Goal: Information Seeking & Learning: Check status

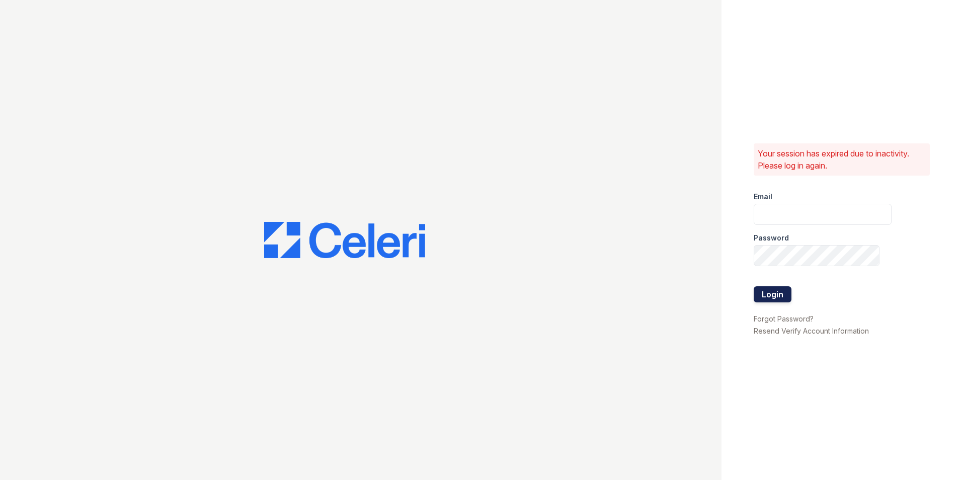
type input "marion.am@cafmanagement.com"
click at [769, 295] on button "Login" at bounding box center [773, 294] width 38 height 16
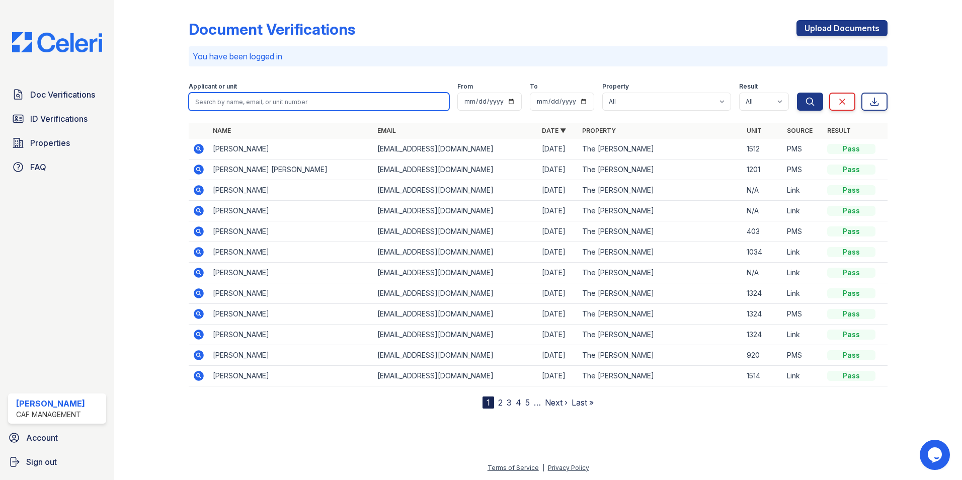
click at [204, 106] on input "search" at bounding box center [319, 102] width 261 height 18
type input "[PERSON_NAME]"
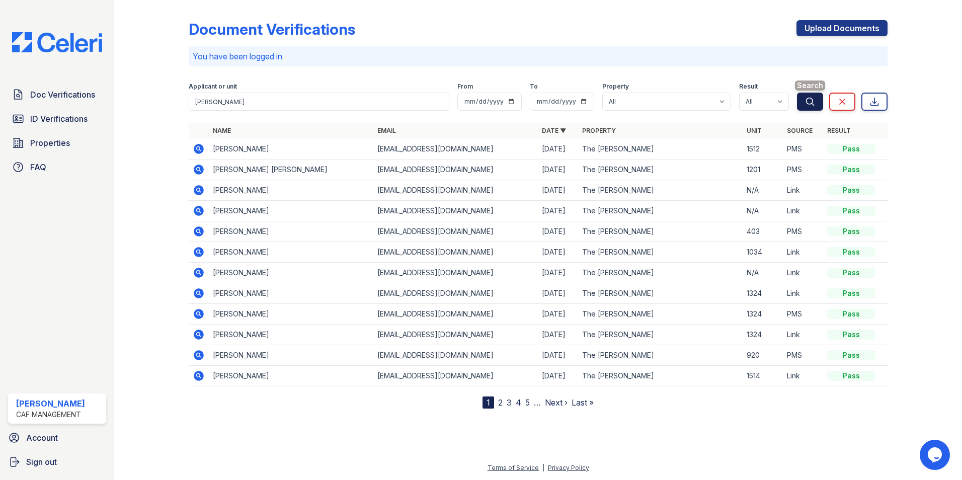
click at [810, 101] on icon "submit" at bounding box center [810, 102] width 10 height 10
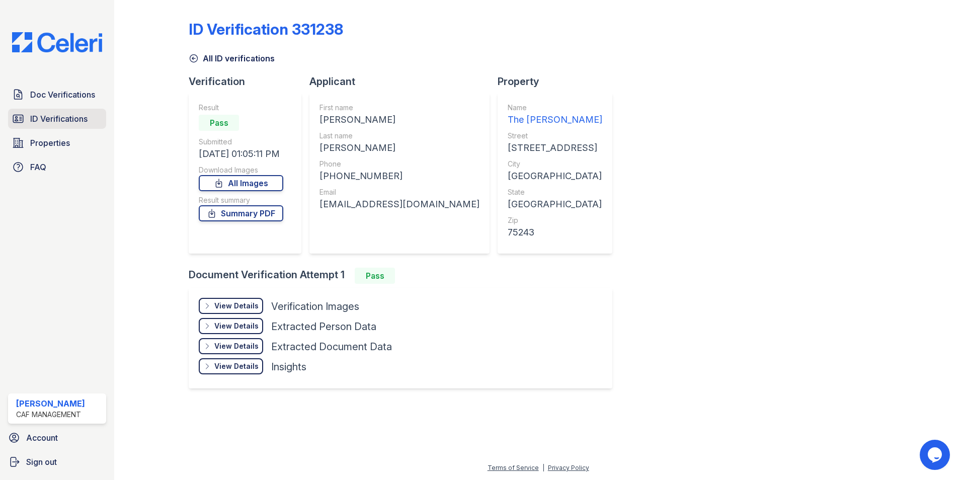
click at [46, 119] on span "ID Verifications" at bounding box center [58, 119] width 57 height 12
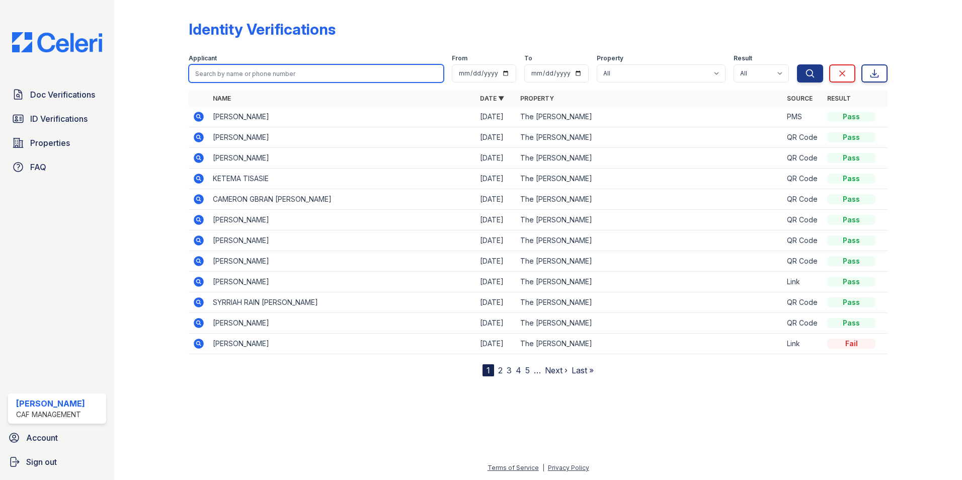
click at [235, 76] on input "search" at bounding box center [316, 73] width 255 height 18
type input "[PERSON_NAME]"
click at [818, 33] on div "Identity Verifications" at bounding box center [538, 33] width 699 height 26
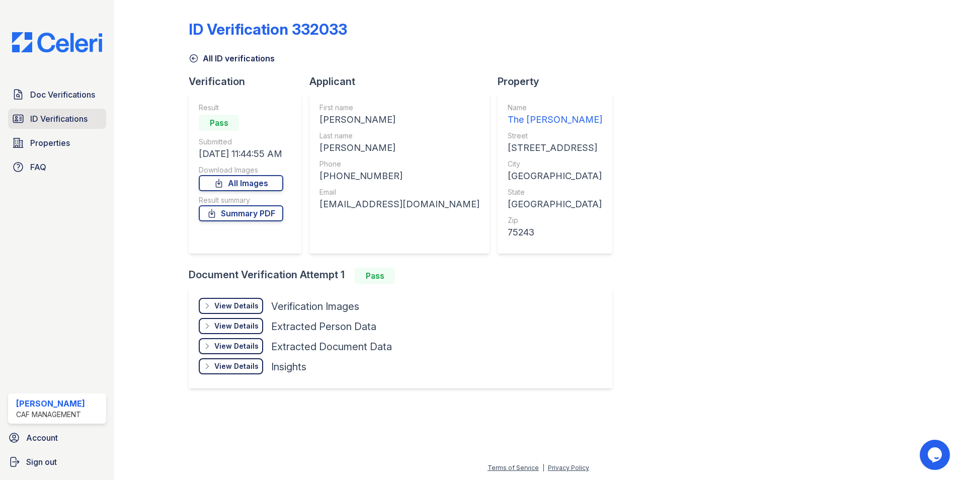
click at [59, 119] on span "ID Verifications" at bounding box center [58, 119] width 57 height 12
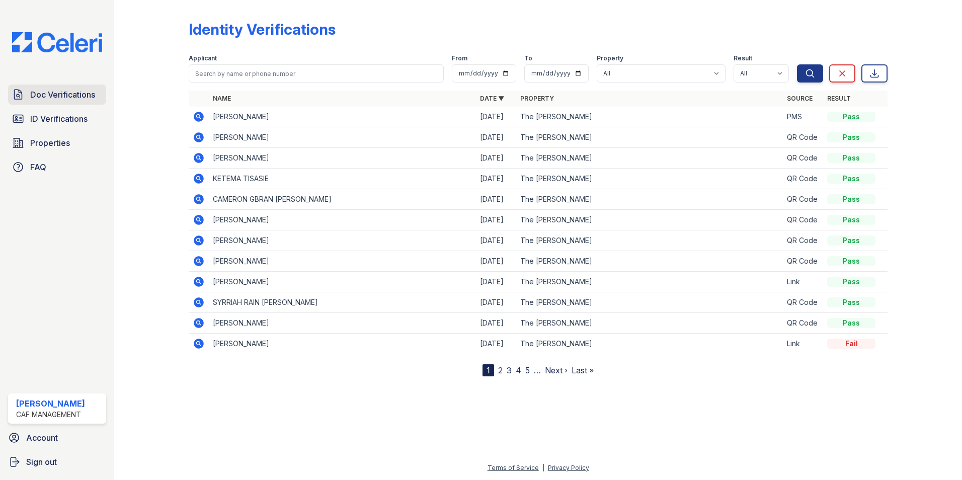
click at [53, 94] on span "Doc Verifications" at bounding box center [62, 95] width 65 height 12
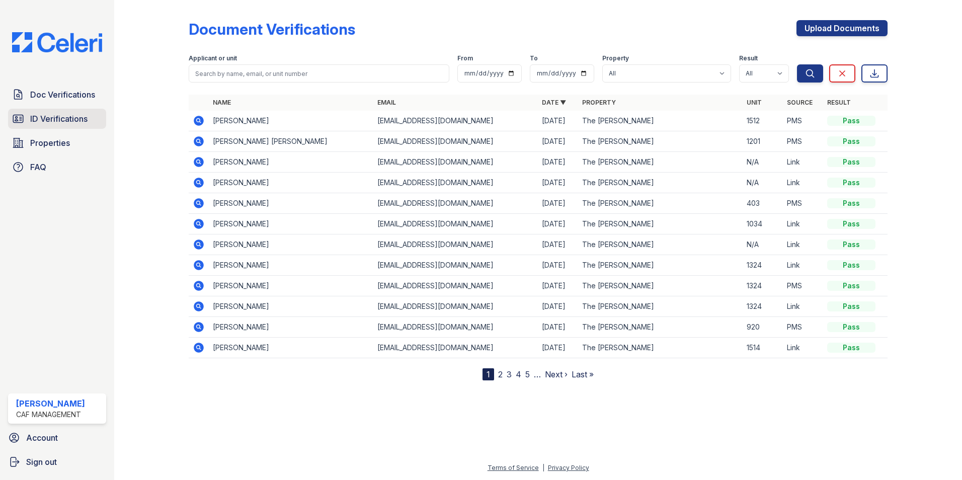
click at [64, 122] on span "ID Verifications" at bounding box center [58, 119] width 57 height 12
